Goal: Check status: Check status

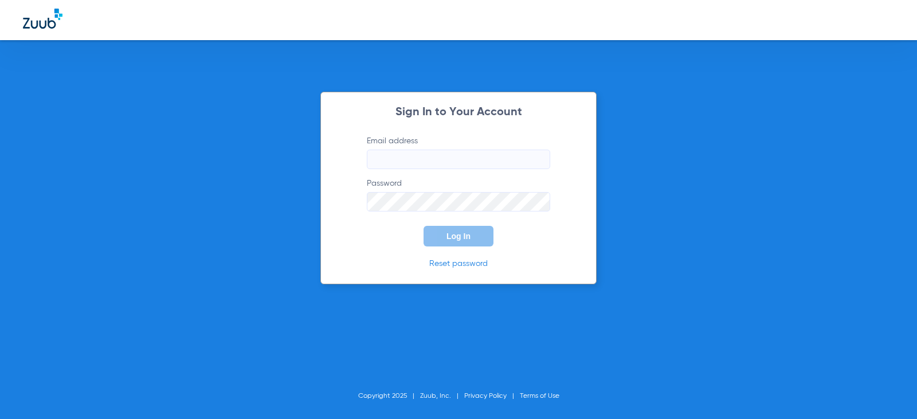
type input "[EMAIL_ADDRESS][DOMAIN_NAME]"
click at [485, 244] on button "Log In" at bounding box center [459, 236] width 70 height 21
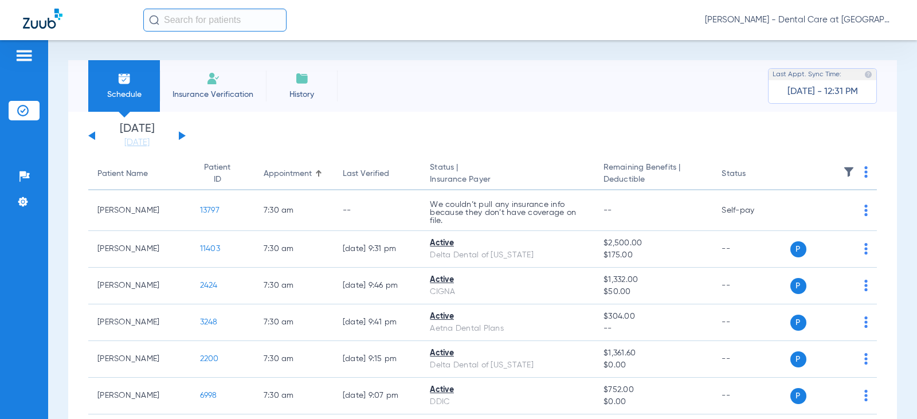
click at [181, 135] on button at bounding box center [182, 135] width 7 height 9
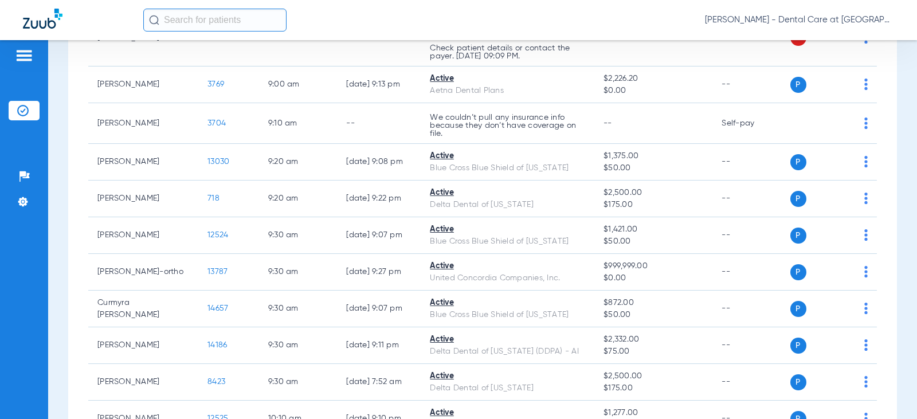
scroll to position [669, 0]
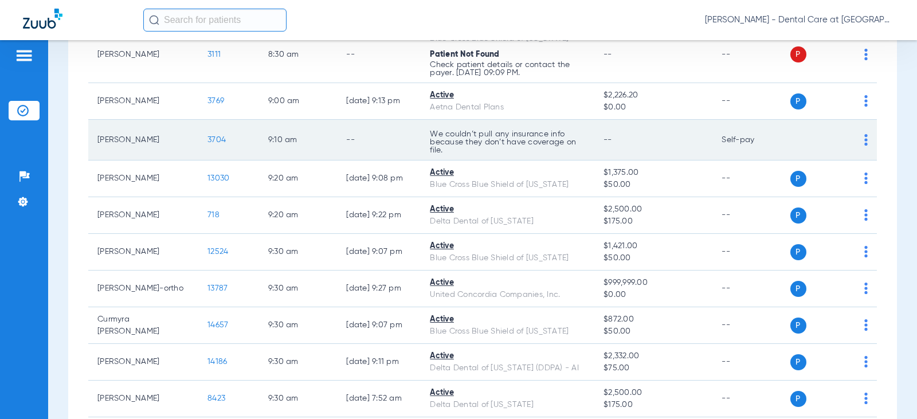
click at [295, 141] on td "9:10 AM" at bounding box center [298, 140] width 78 height 41
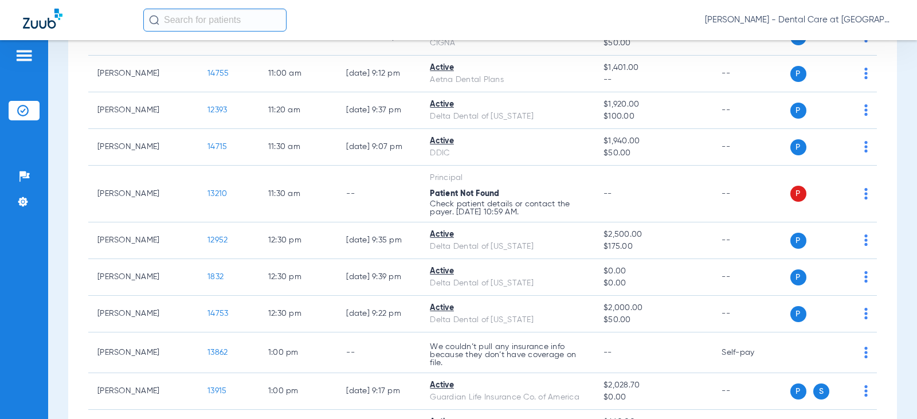
scroll to position [1414, 0]
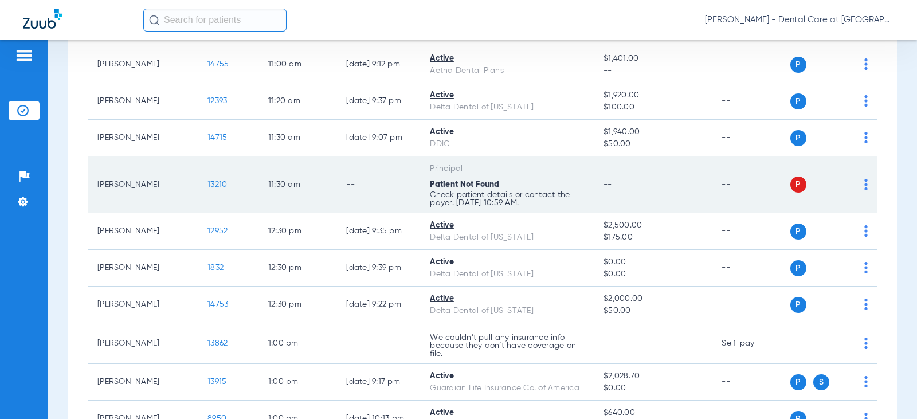
click at [510, 191] on div "Patient Not Found" at bounding box center [507, 185] width 155 height 12
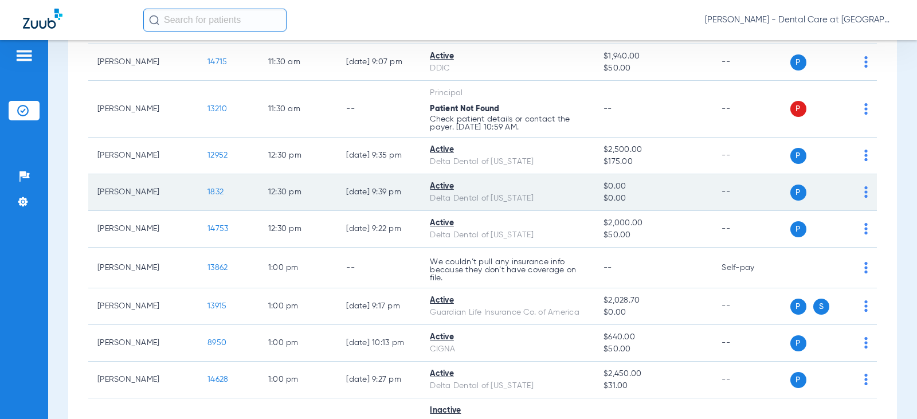
scroll to position [1491, 0]
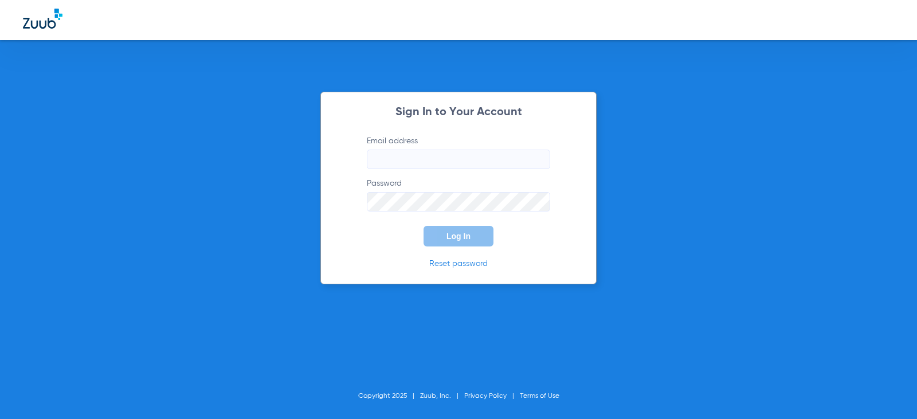
type input "[EMAIL_ADDRESS][DOMAIN_NAME]"
click at [451, 231] on button "Log In" at bounding box center [459, 236] width 70 height 21
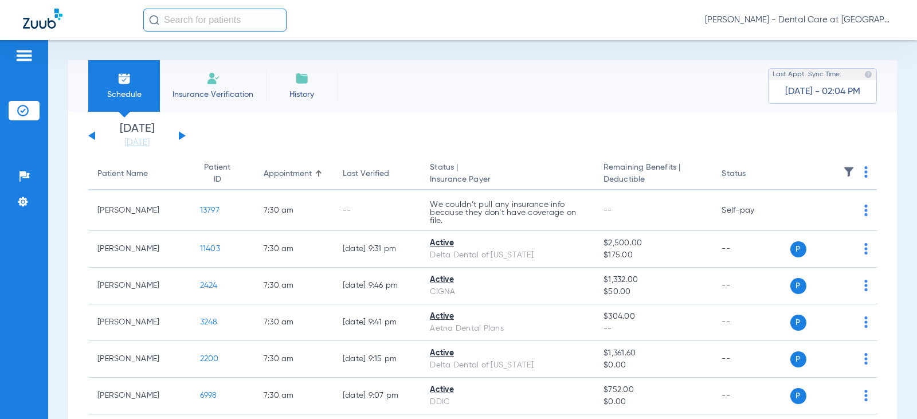
click at [182, 136] on button at bounding box center [182, 135] width 7 height 9
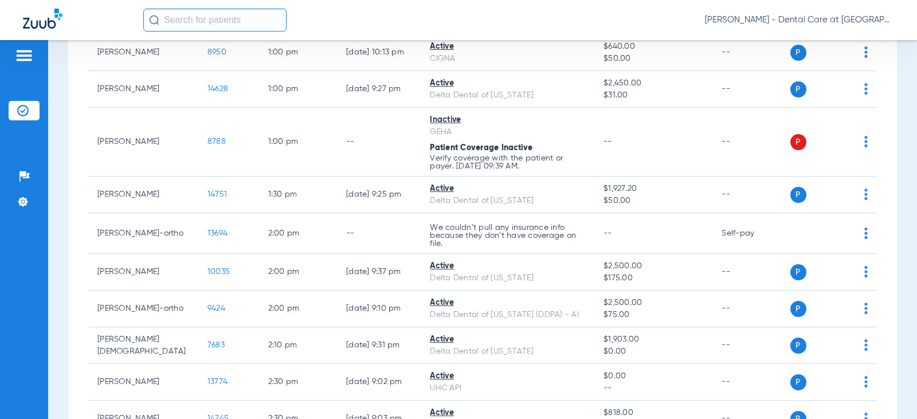
scroll to position [1778, 0]
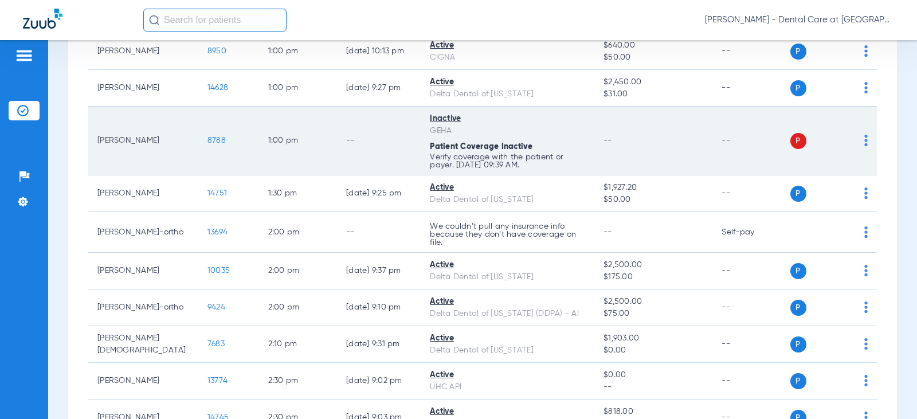
click at [542, 153] on div "Patient Coverage Inactive" at bounding box center [507, 147] width 155 height 12
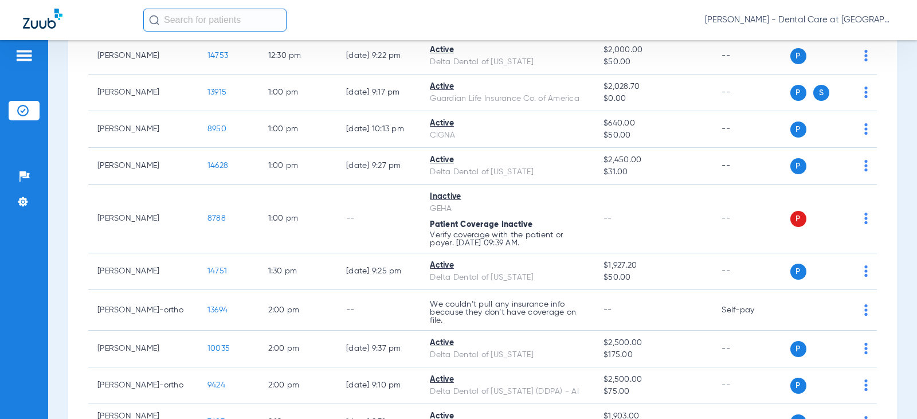
scroll to position [1720, 0]
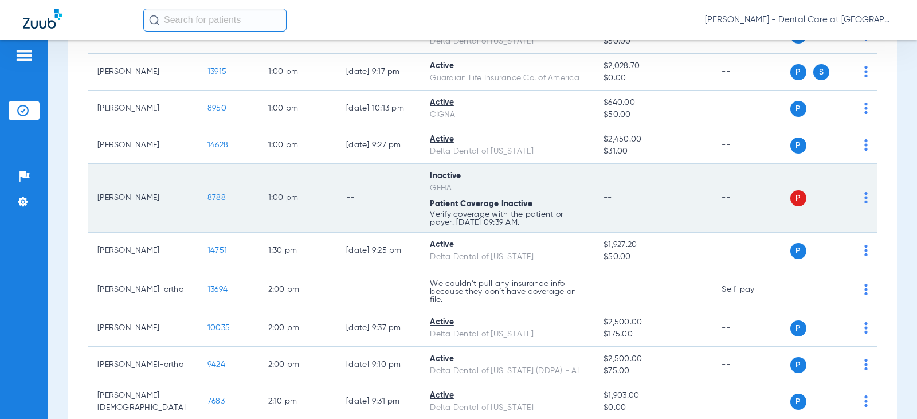
click at [384, 233] on td "--" at bounding box center [379, 198] width 84 height 69
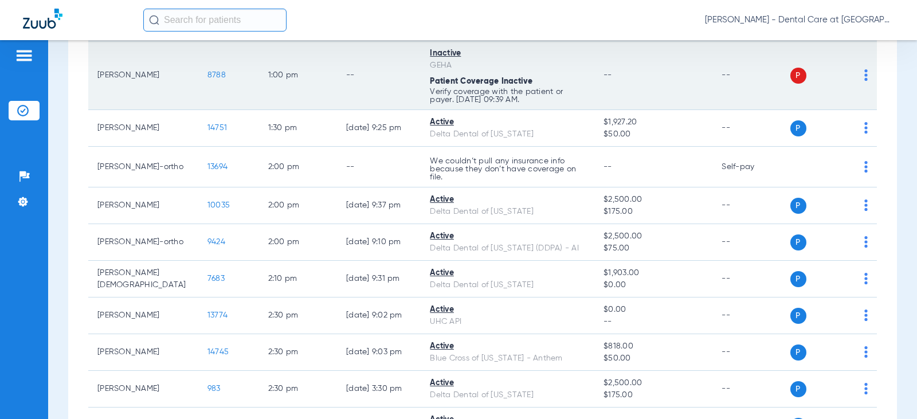
scroll to position [1892, 0]
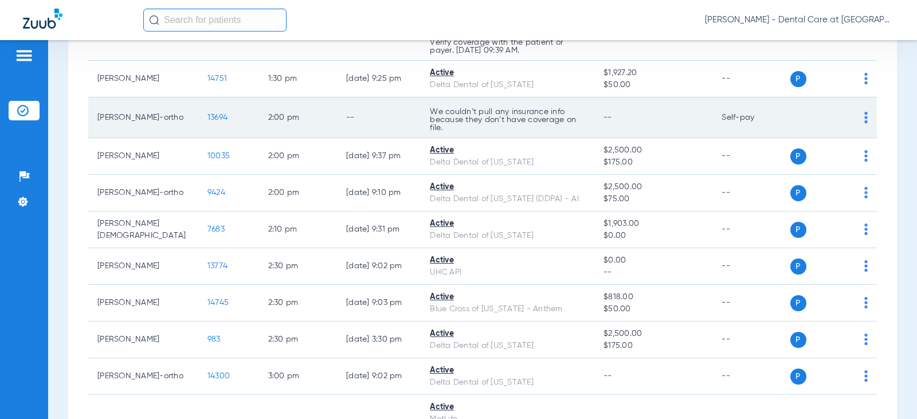
click at [423, 135] on td "We couldn’t pull any insurance info because they don’t have coverage on file." at bounding box center [508, 117] width 174 height 41
click at [596, 138] on td "--" at bounding box center [654, 117] width 118 height 41
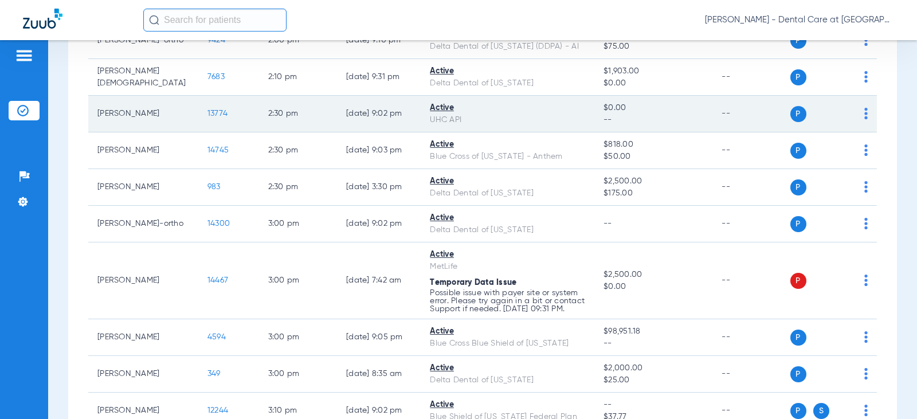
scroll to position [2064, 0]
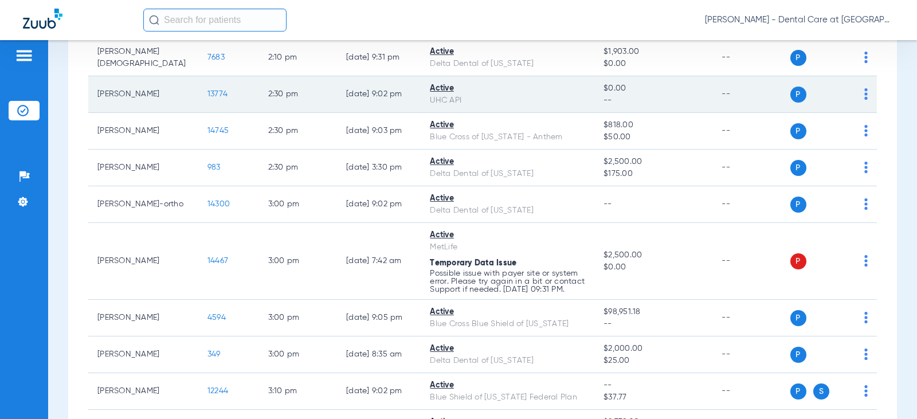
click at [505, 294] on p "Possible issue with payer site or system error. Please try again in a bit or co…" at bounding box center [507, 281] width 155 height 24
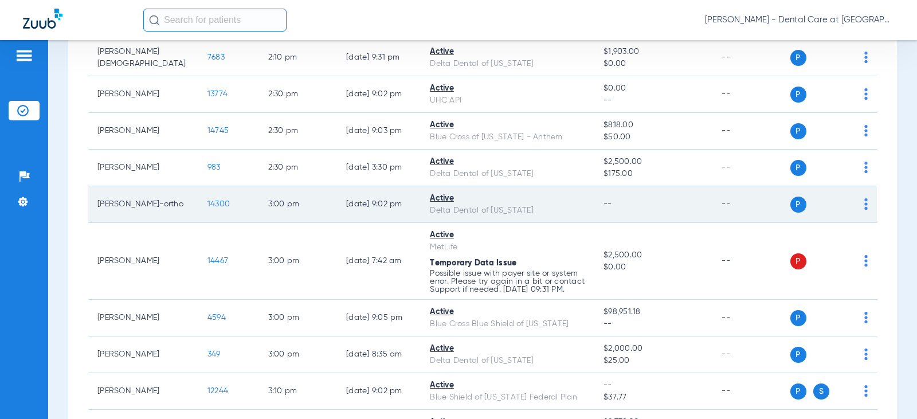
click at [521, 223] on td "Active Delta Dental of [US_STATE]" at bounding box center [508, 204] width 174 height 37
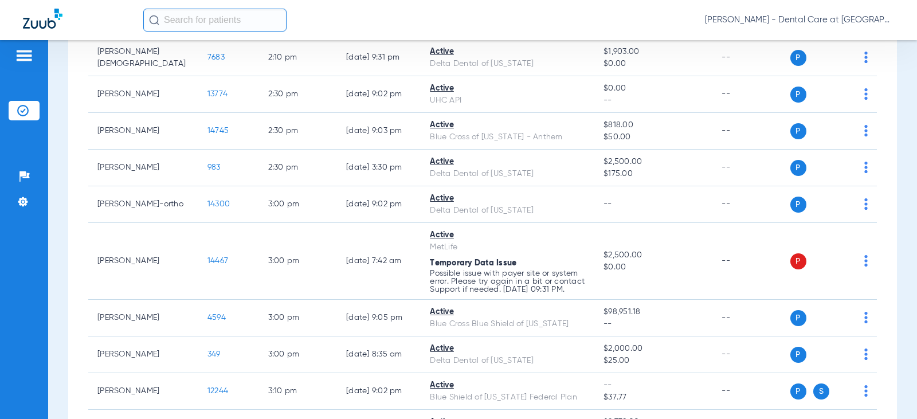
click at [221, 40] on td "9424" at bounding box center [228, 21] width 61 height 37
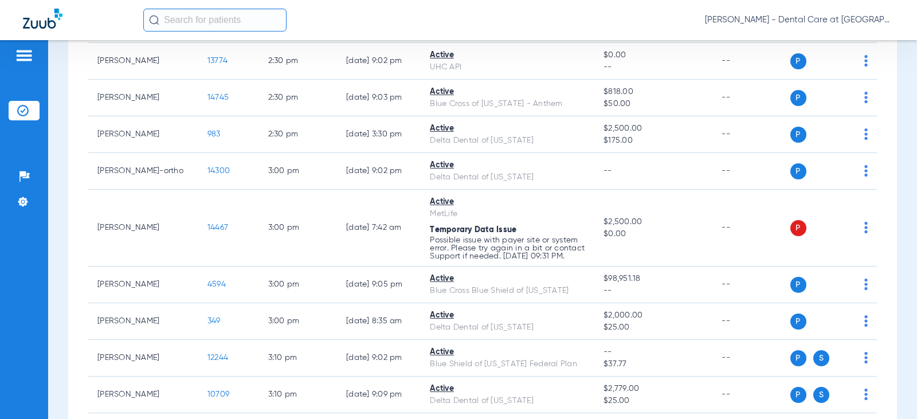
scroll to position [2124, 0]
